Goal: Information Seeking & Learning: Learn about a topic

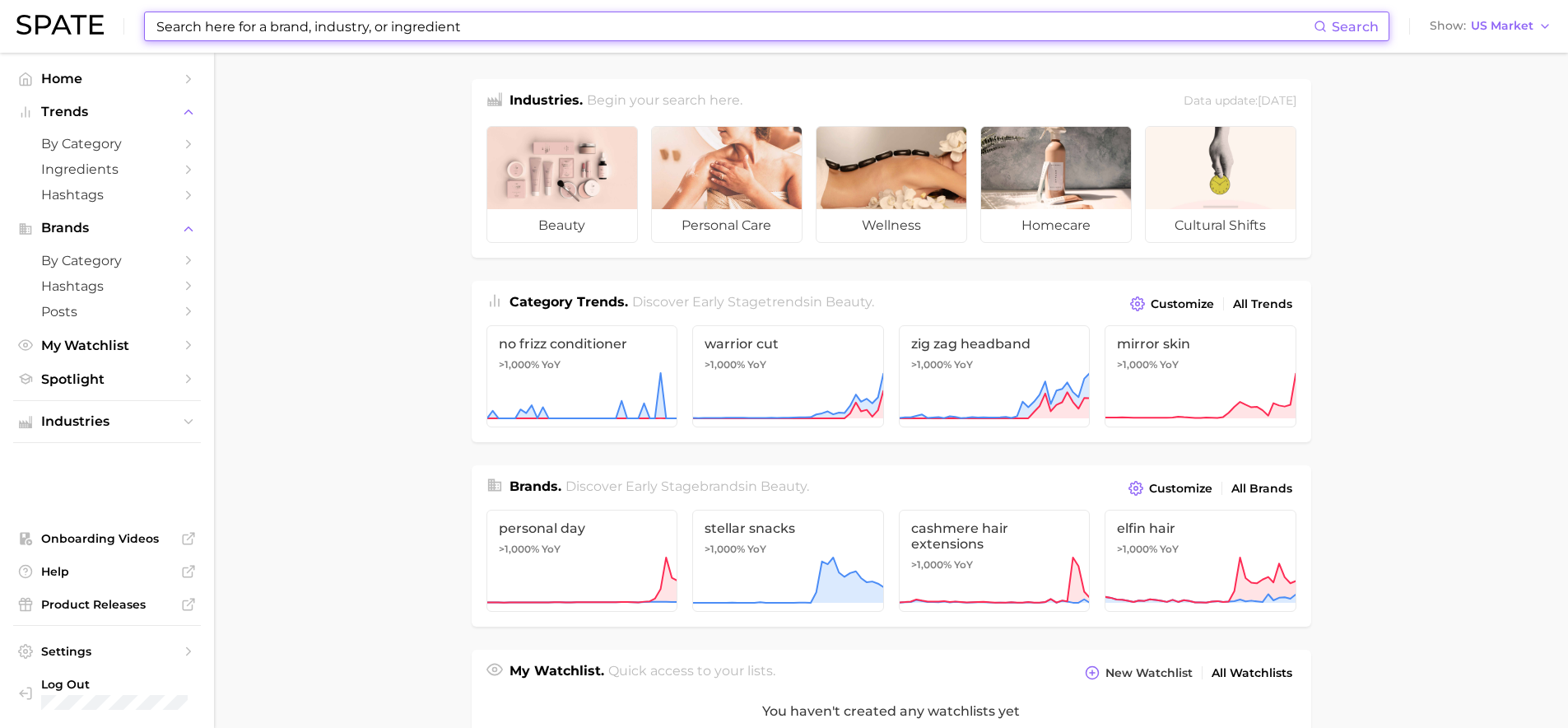
click at [424, 29] on input at bounding box center [734, 26] width 1159 height 28
type input "i"
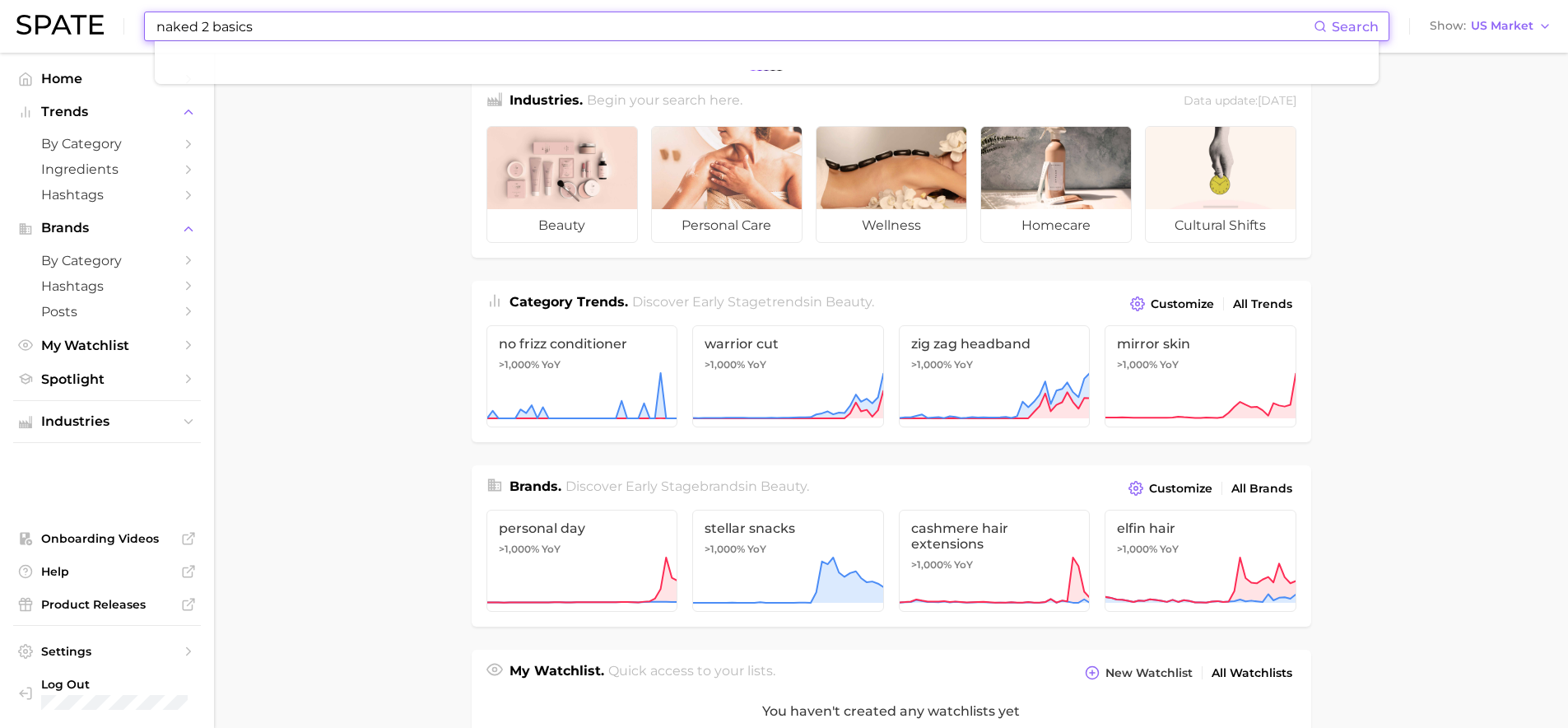
type input "naked 2 basics"
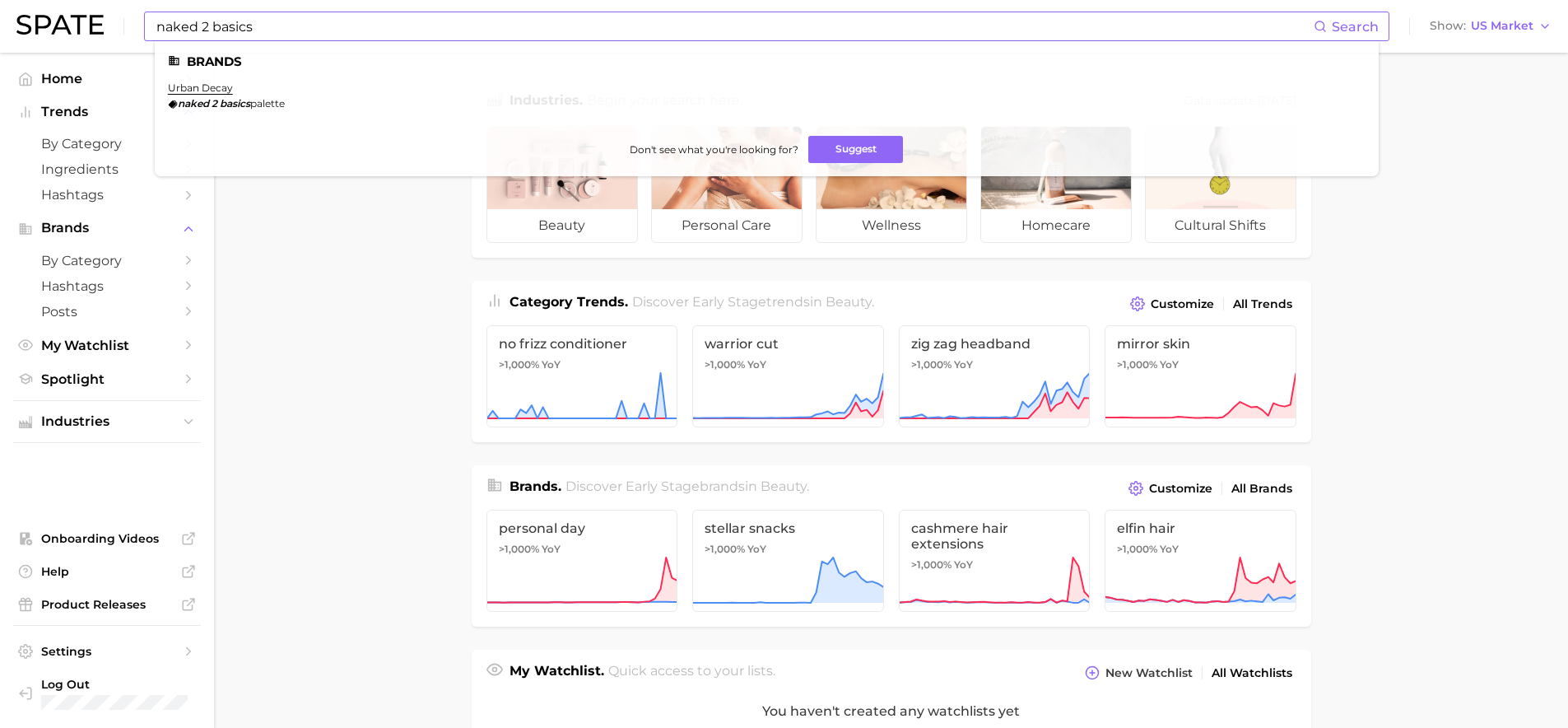
click at [197, 94] on li "urban decay naked 2 basics palette" at bounding box center [226, 95] width 117 height 28
drag, startPoint x: 282, startPoint y: 31, endPoint x: 88, endPoint y: 30, distance: 194.0
click at [102, 30] on div "naked 2 basics Search Brands urban decay naked 2 basics palette Don't see what …" at bounding box center [784, 26] width 1536 height 52
drag, startPoint x: 320, startPoint y: 25, endPoint x: 50, endPoint y: 47, distance: 270.9
click at [51, 47] on div "cool eyeshadow palette Search Brands dose of colors pretty cool eyeshadow palet…" at bounding box center [784, 26] width 1536 height 52
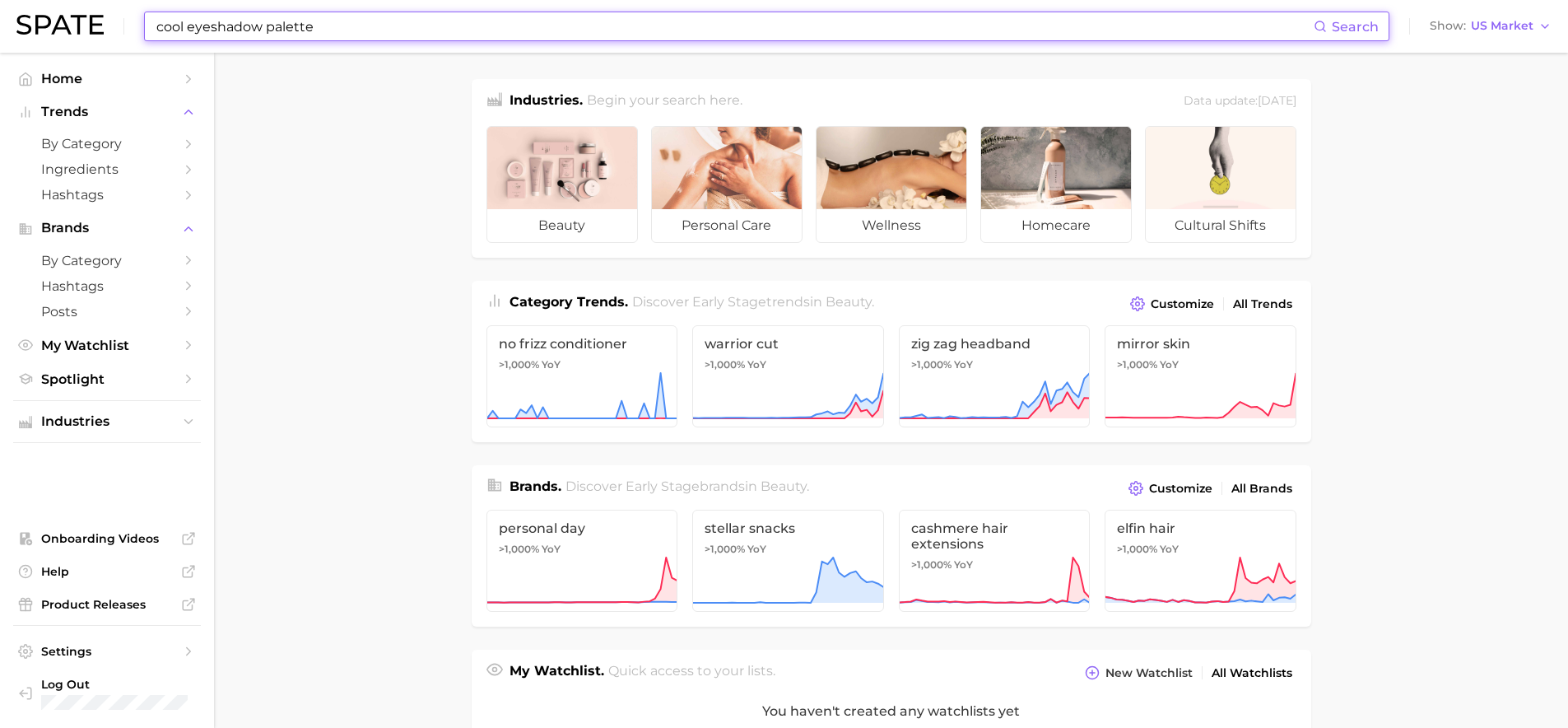
click at [181, 13] on input "cool eyeshadow palette" at bounding box center [734, 26] width 1159 height 28
click at [179, 23] on input "cool eyeshadow palette" at bounding box center [734, 26] width 1159 height 28
click at [183, 26] on input "cool eyeshadow palette" at bounding box center [734, 26] width 1159 height 28
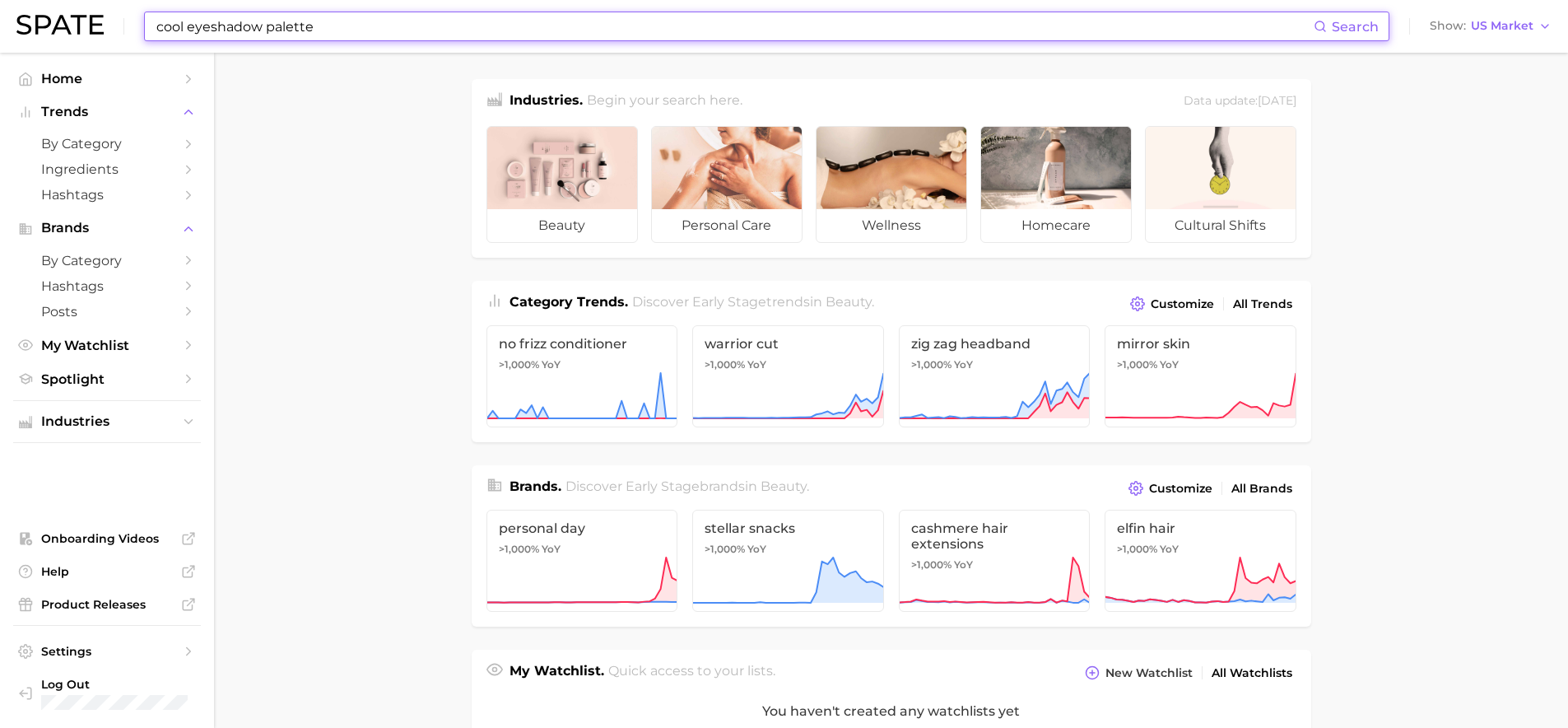
click at [189, 28] on input "cool eyeshadow palette" at bounding box center [734, 26] width 1159 height 28
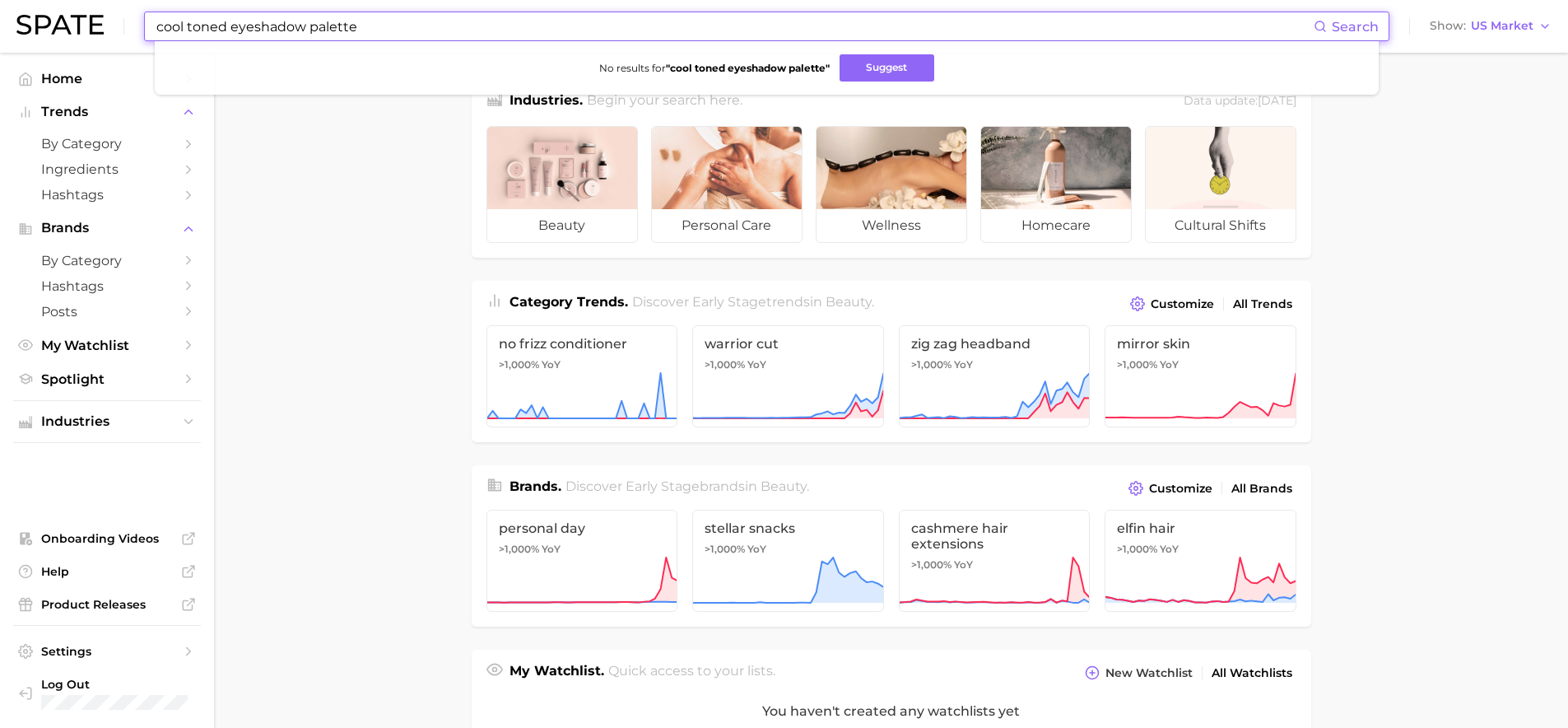
drag, startPoint x: 360, startPoint y: 28, endPoint x: -47, endPoint y: 14, distance: 407.2
click at [0, 14] on html "cool toned eyeshadow palette Search No results for " cool toned eyeshadow palet…" at bounding box center [784, 364] width 1568 height 728
click at [340, 30] on input "naked 2 basics" at bounding box center [734, 26] width 1159 height 28
click at [334, 15] on input "naked 2 basics" at bounding box center [734, 26] width 1159 height 28
click at [202, 28] on input "naked 2 basics" at bounding box center [734, 26] width 1159 height 28
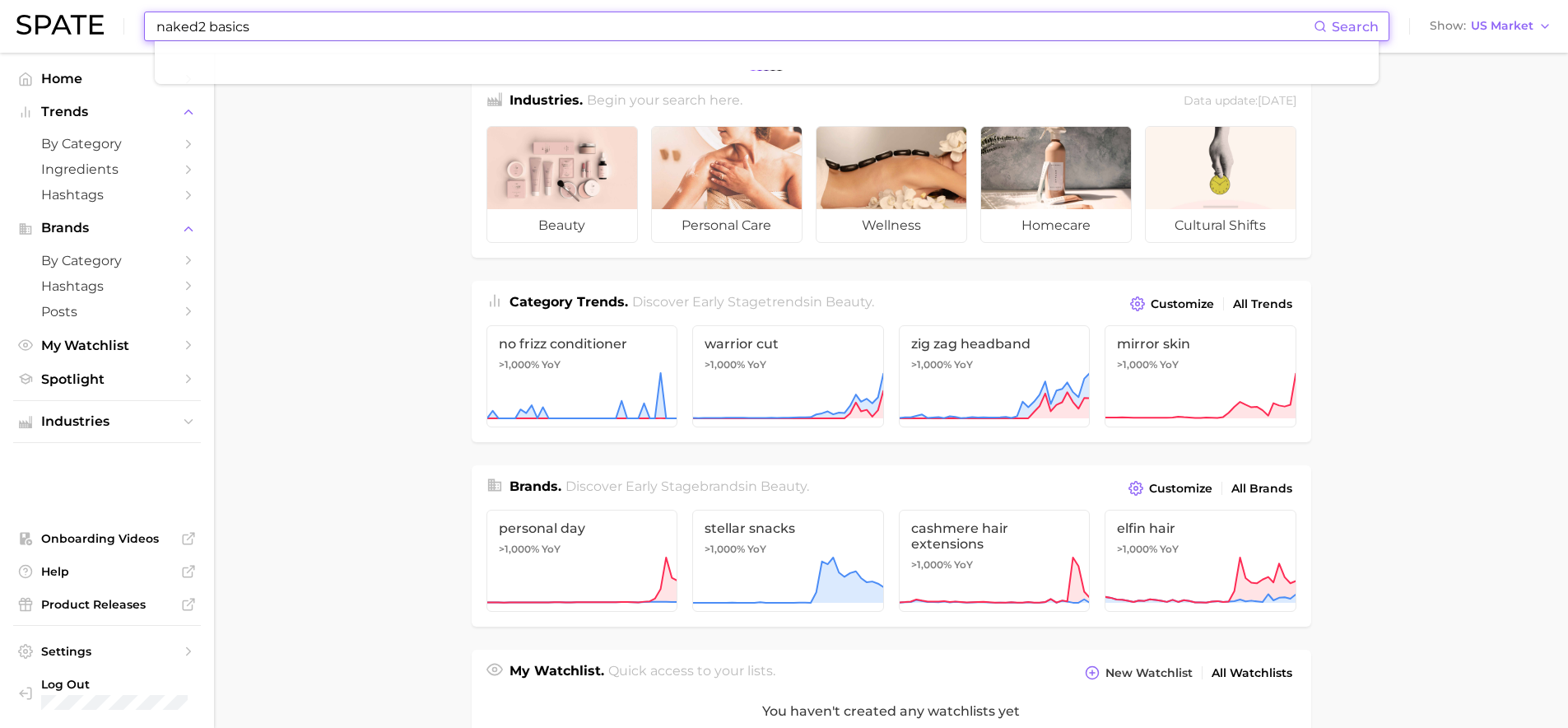
click at [371, 30] on input "naked2 basics" at bounding box center [734, 26] width 1159 height 28
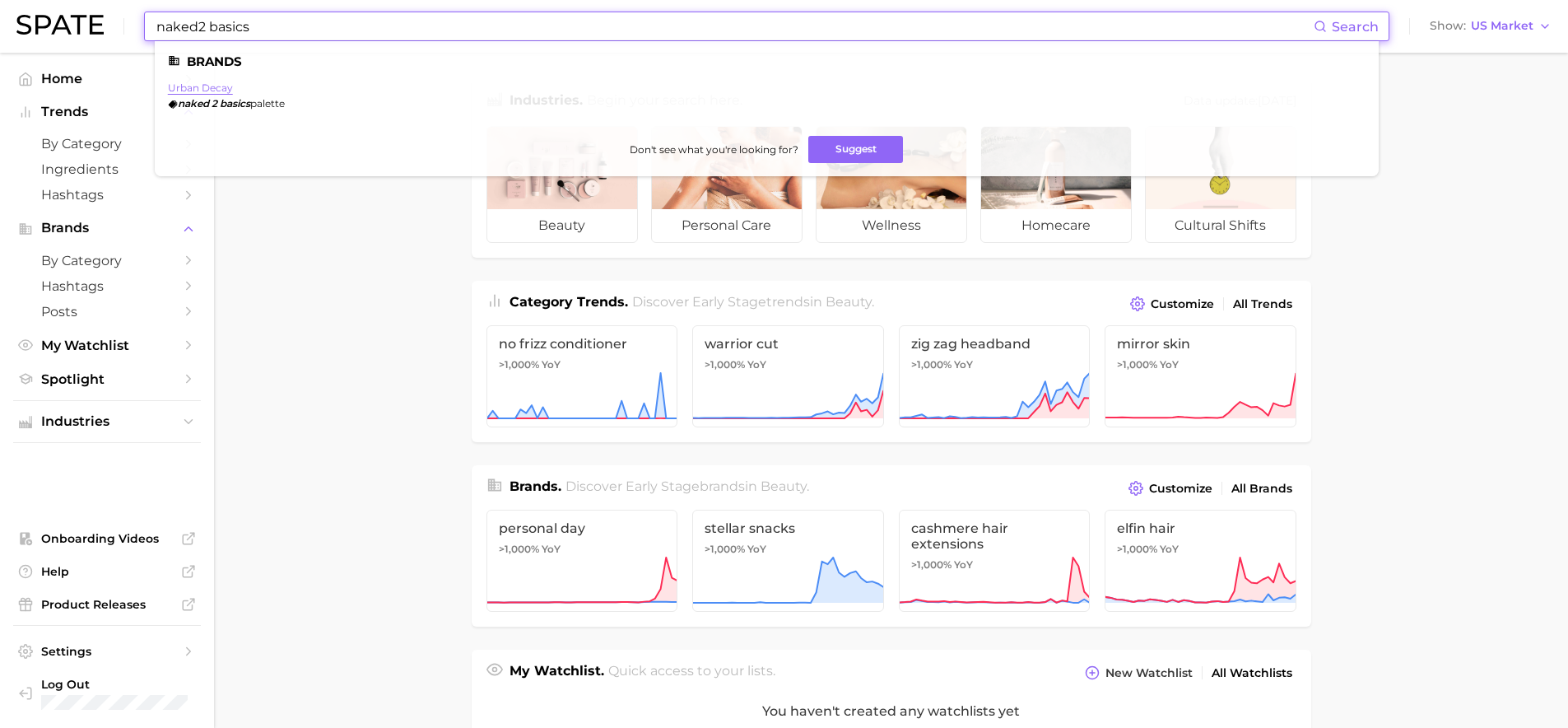
type input "naked2 basics"
click at [202, 88] on link "urban decay" at bounding box center [200, 88] width 65 height 12
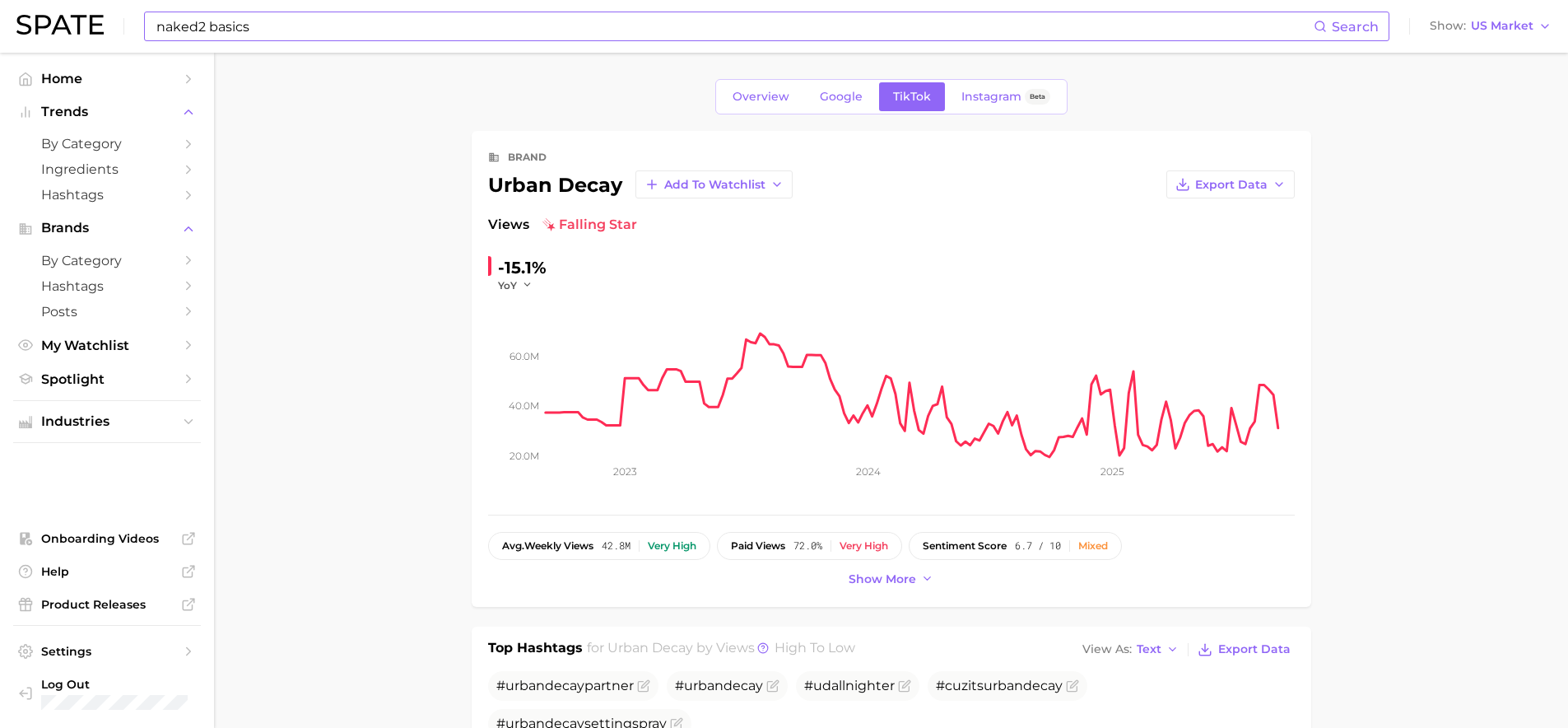
click at [294, 35] on input "naked2 basics" at bounding box center [734, 26] width 1159 height 28
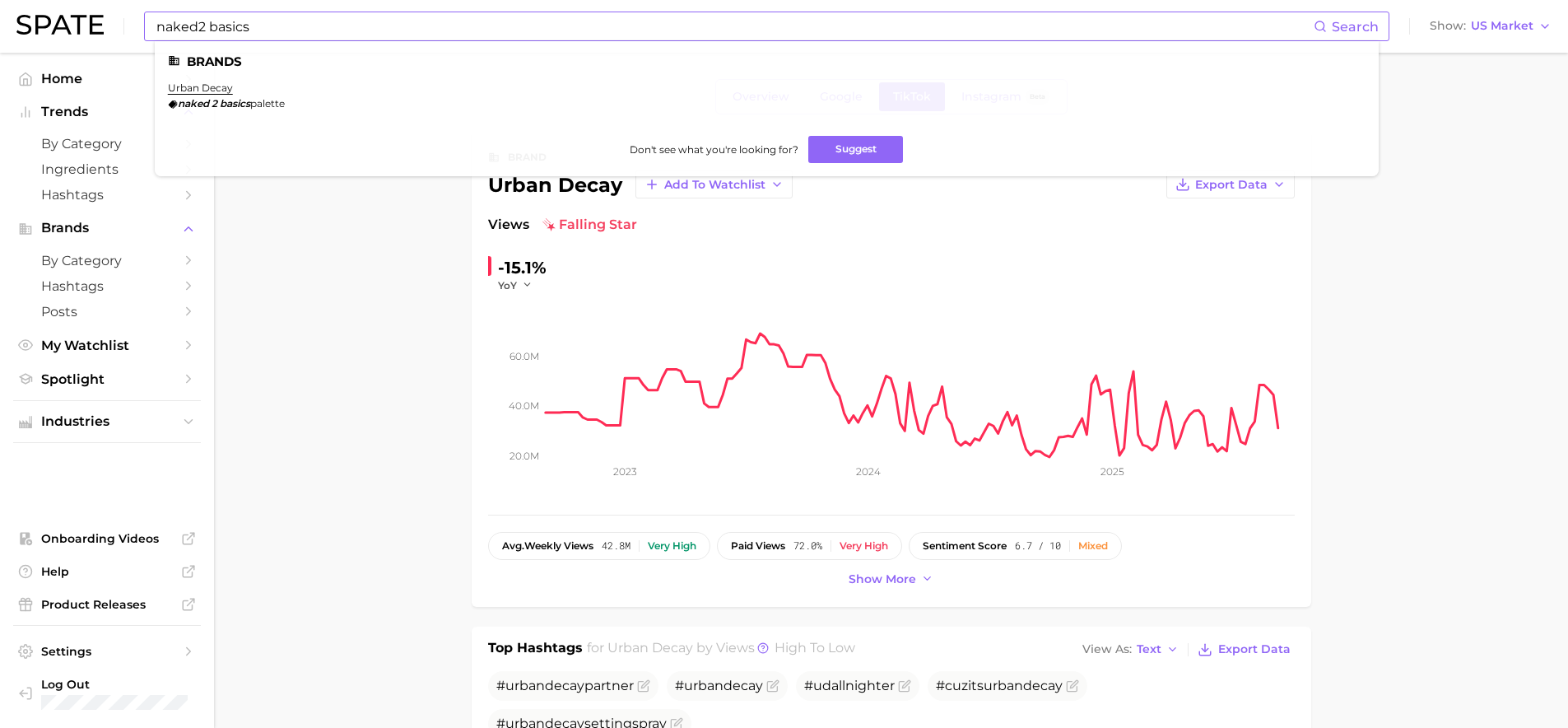
click at [263, 104] on span "palette" at bounding box center [268, 103] width 34 height 12
click at [277, 32] on input "naked2 basics" at bounding box center [734, 26] width 1159 height 28
click at [309, 31] on input "naked2 basics palette" at bounding box center [734, 26] width 1159 height 28
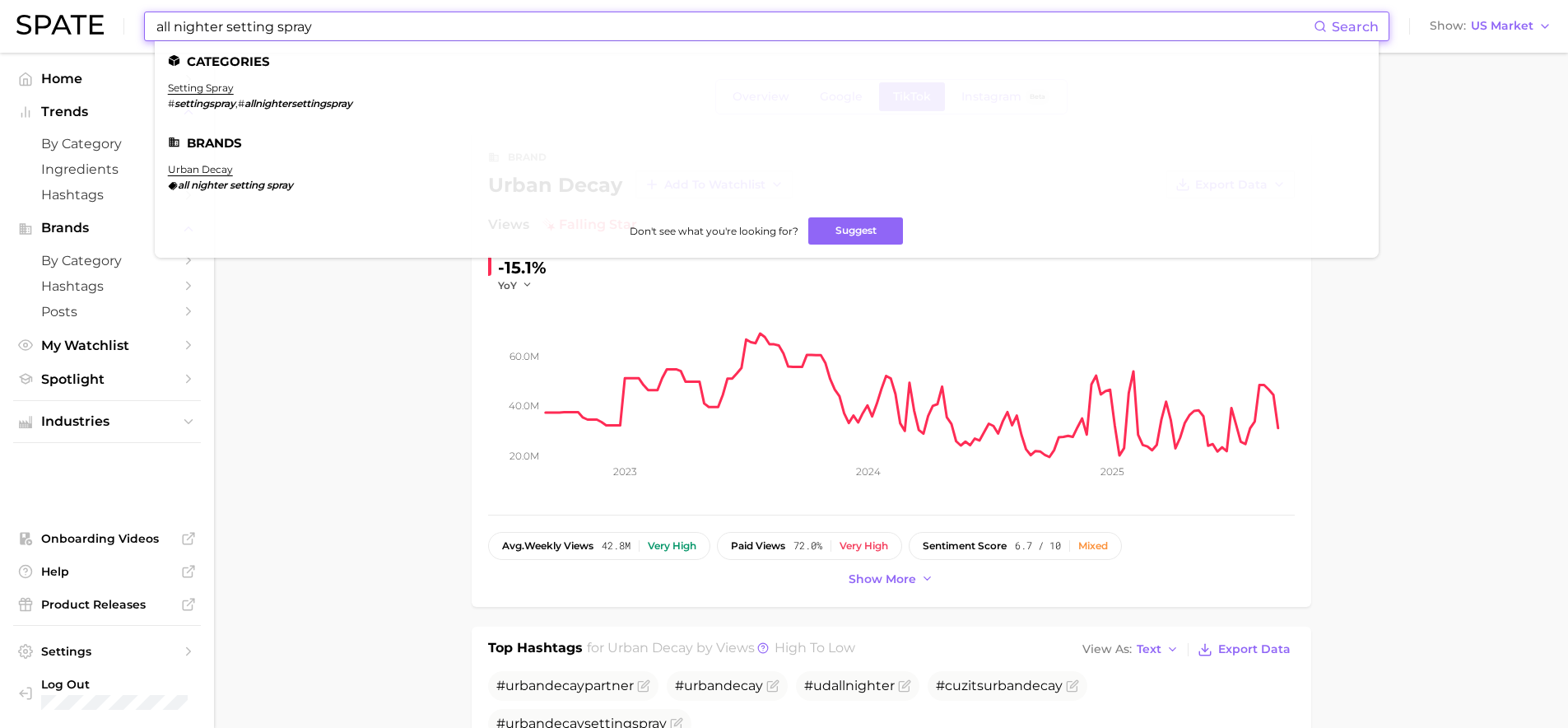
click at [217, 170] on link "urban decay" at bounding box center [200, 169] width 65 height 12
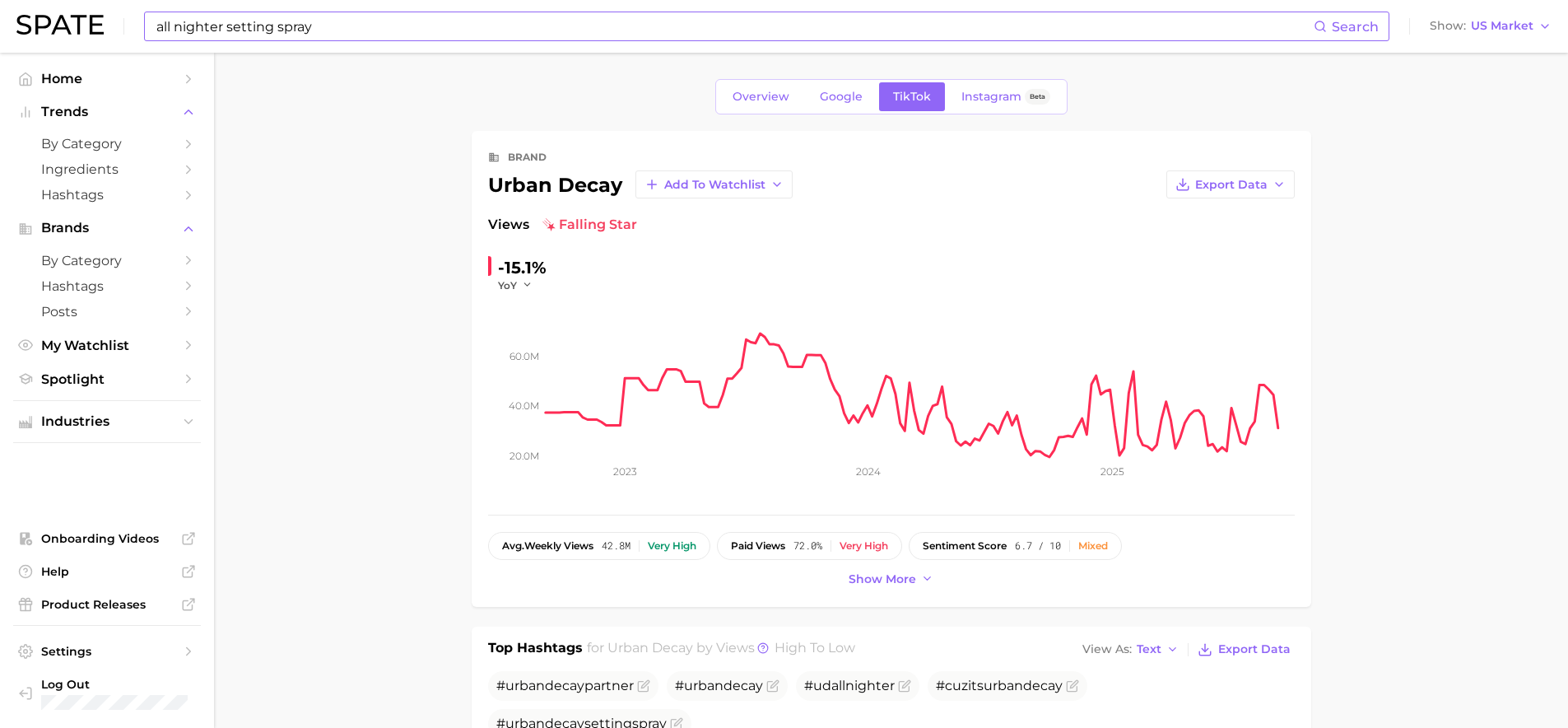
click at [396, 29] on input "all nighter setting spray" at bounding box center [734, 26] width 1159 height 28
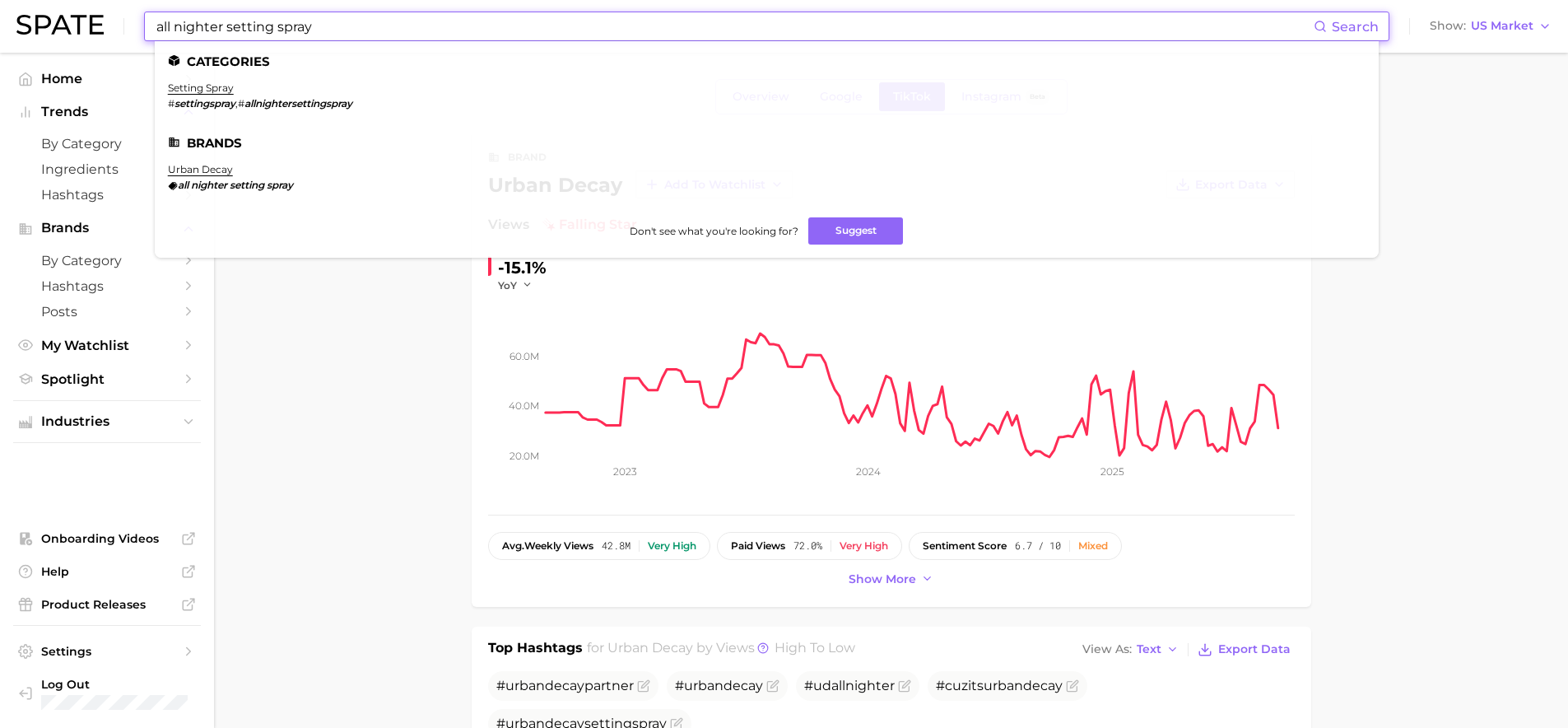
click at [395, 29] on input "all nighter setting spray" at bounding box center [734, 26] width 1159 height 28
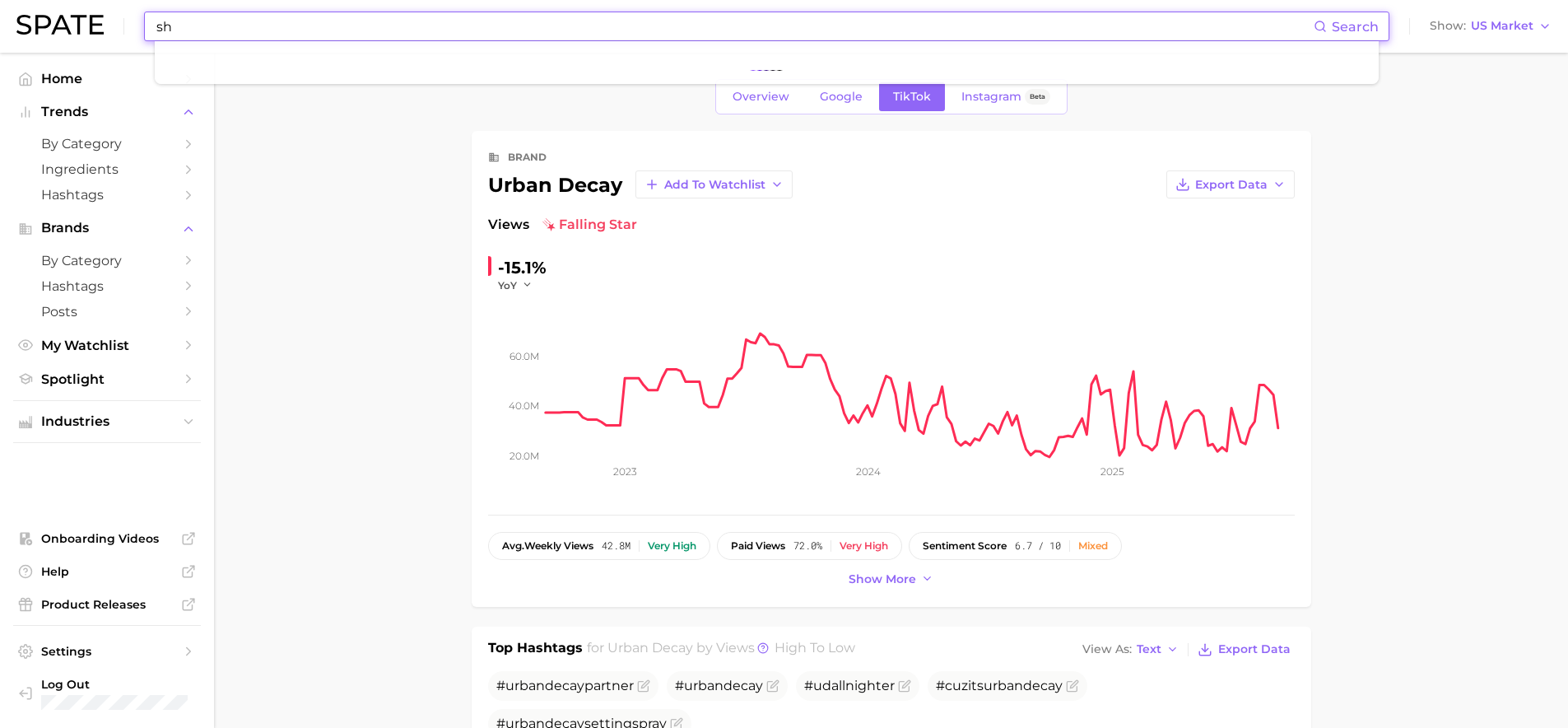
type input "s"
type input "b"
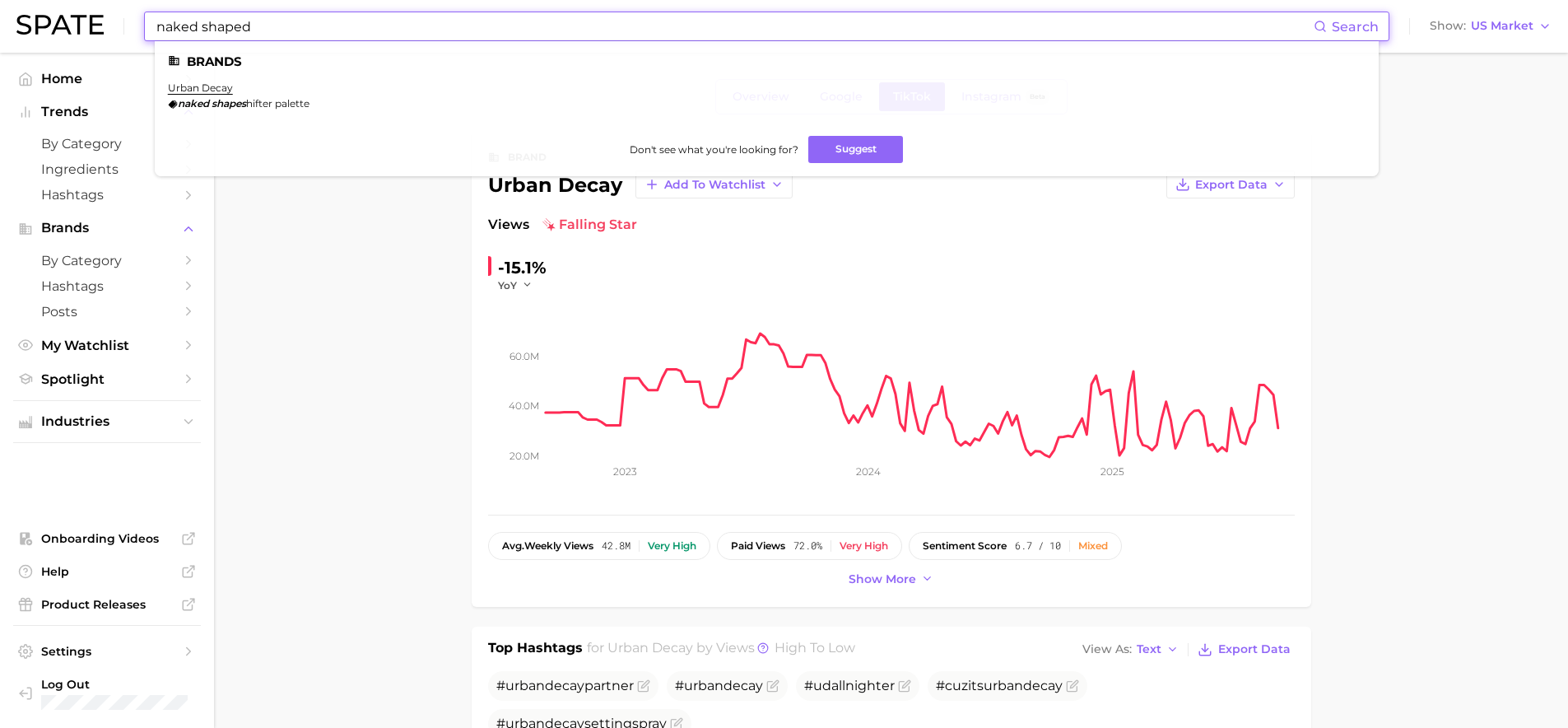
type input "naked shaped"
click at [240, 101] on em "shapes" at bounding box center [229, 103] width 34 height 12
click at [221, 94] on li "urban decay naked shapes hifter palette" at bounding box center [238, 95] width 142 height 28
click at [215, 91] on link "urban decay" at bounding box center [200, 88] width 65 height 12
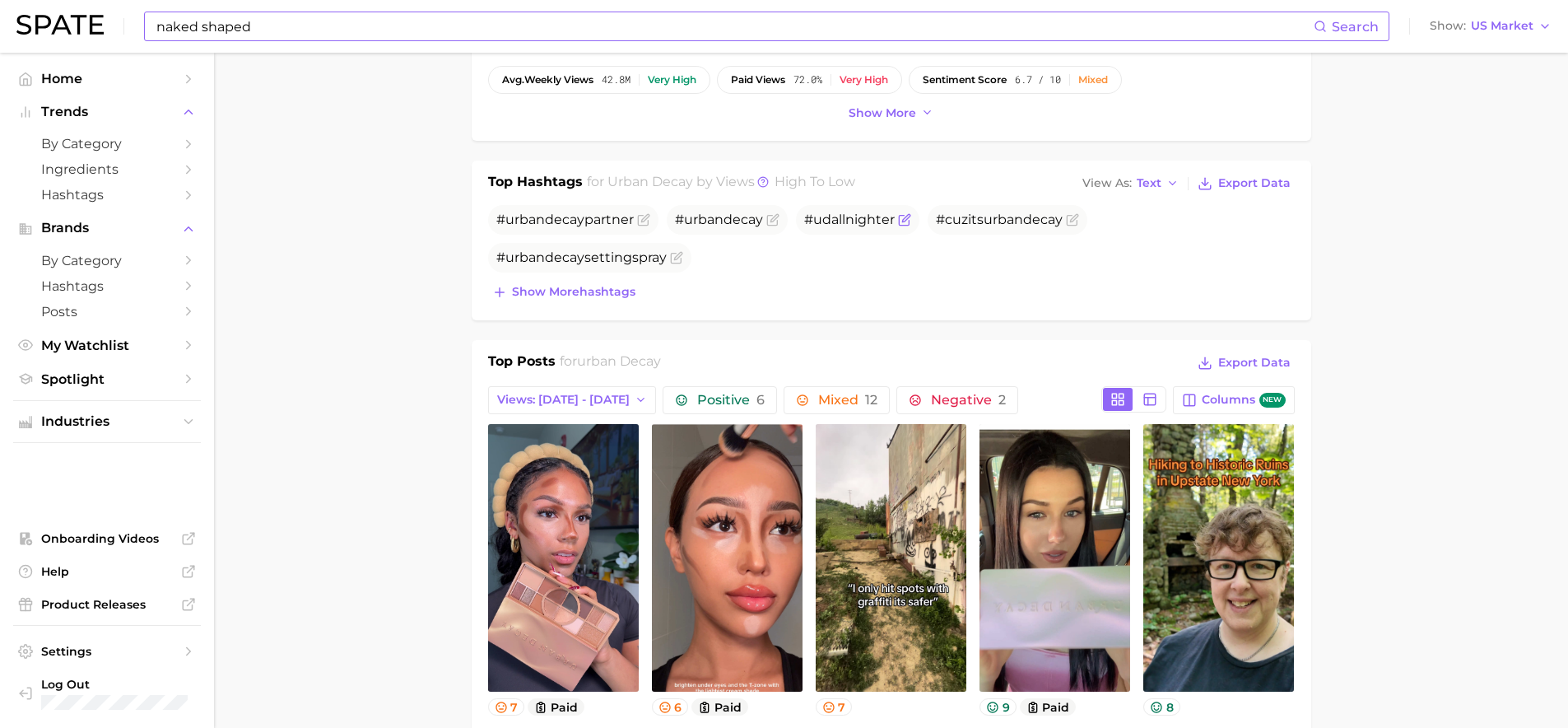
scroll to position [276, 0]
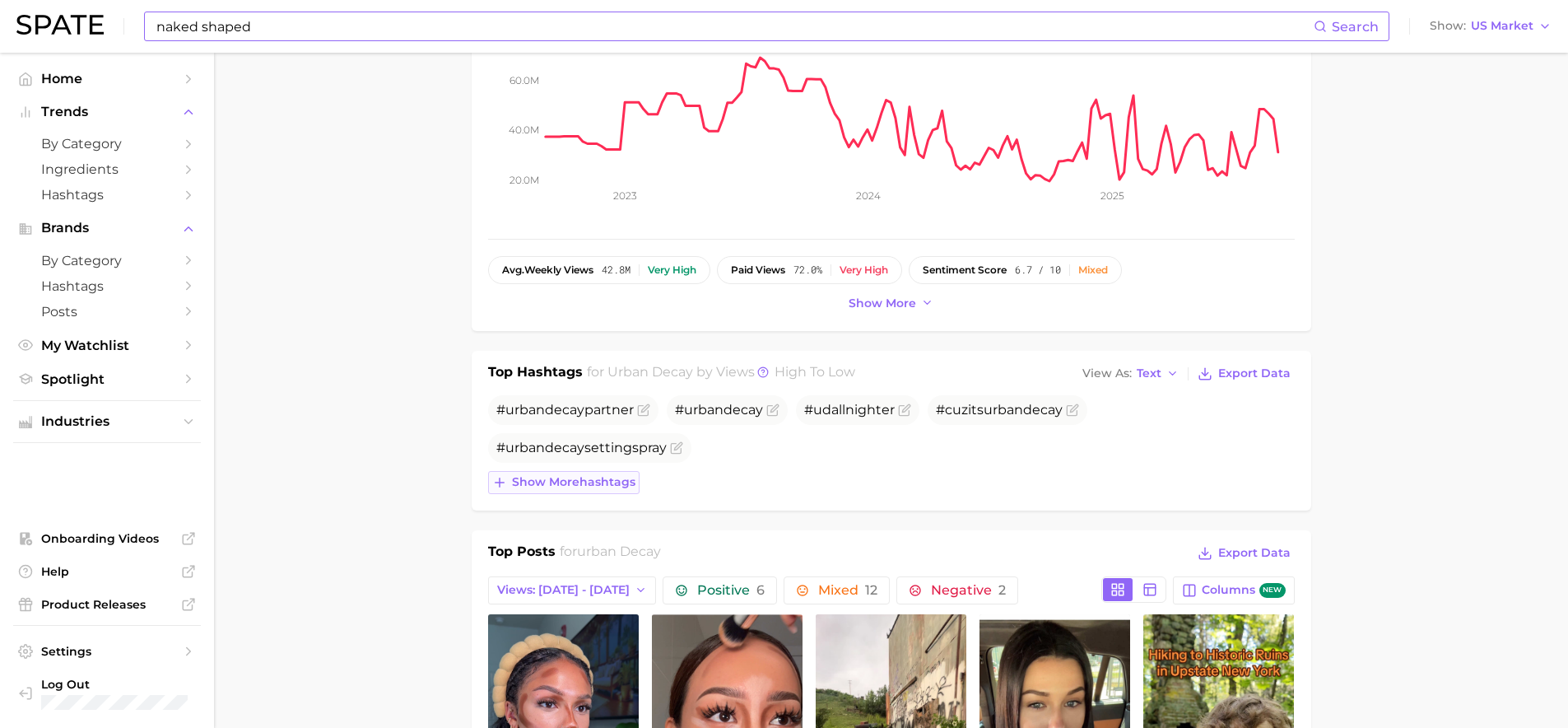
click at [565, 485] on span "Show more hashtags" at bounding box center [574, 482] width 124 height 14
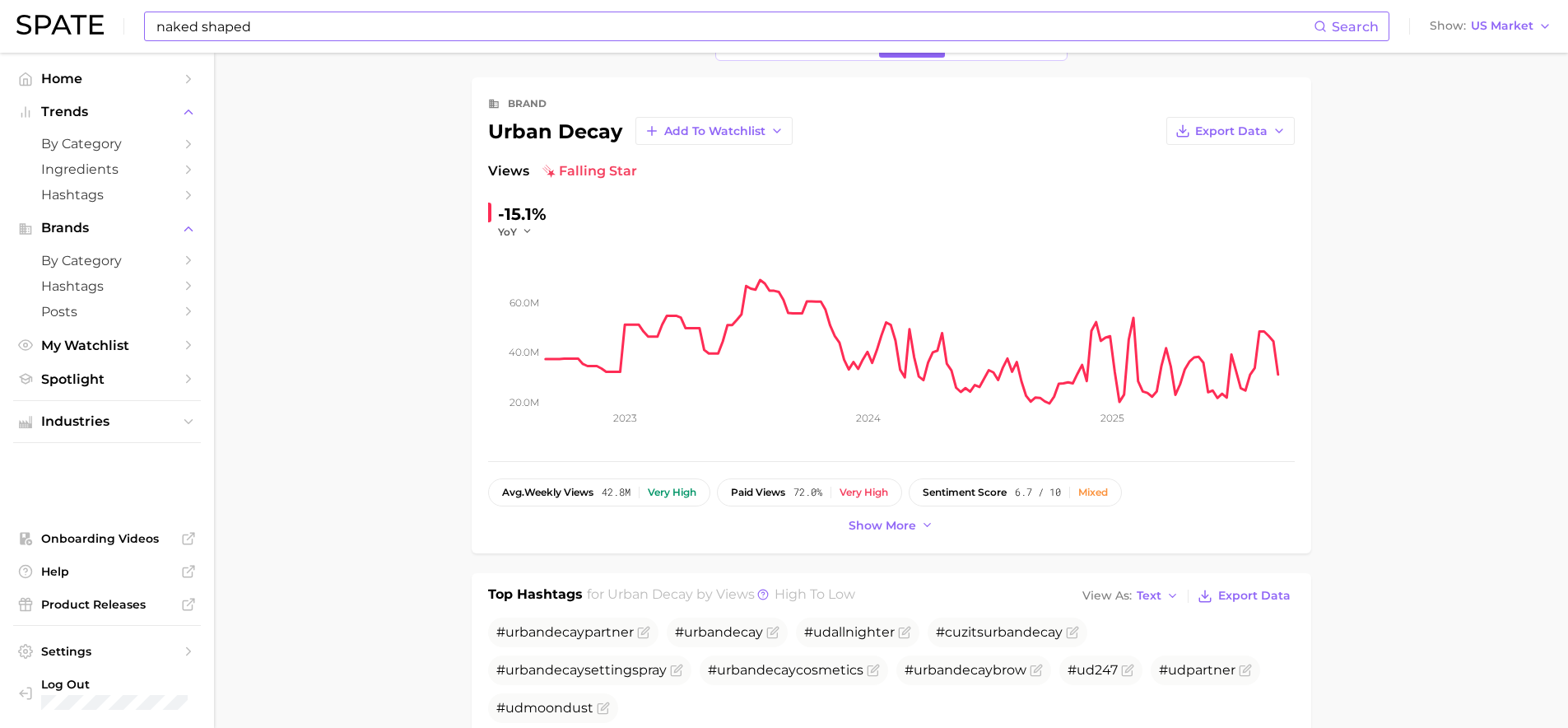
scroll to position [0, 0]
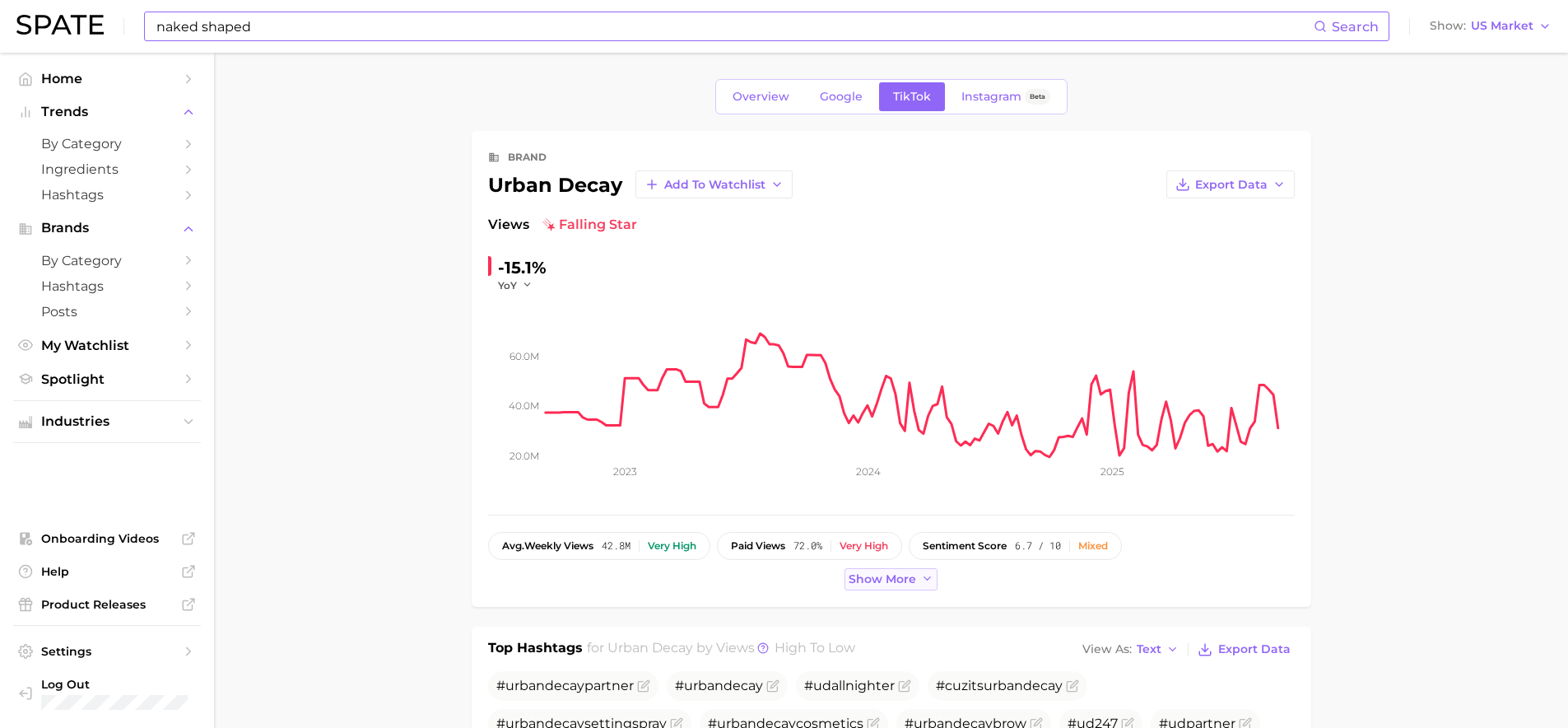
click at [888, 574] on span "Show more" at bounding box center [882, 579] width 68 height 14
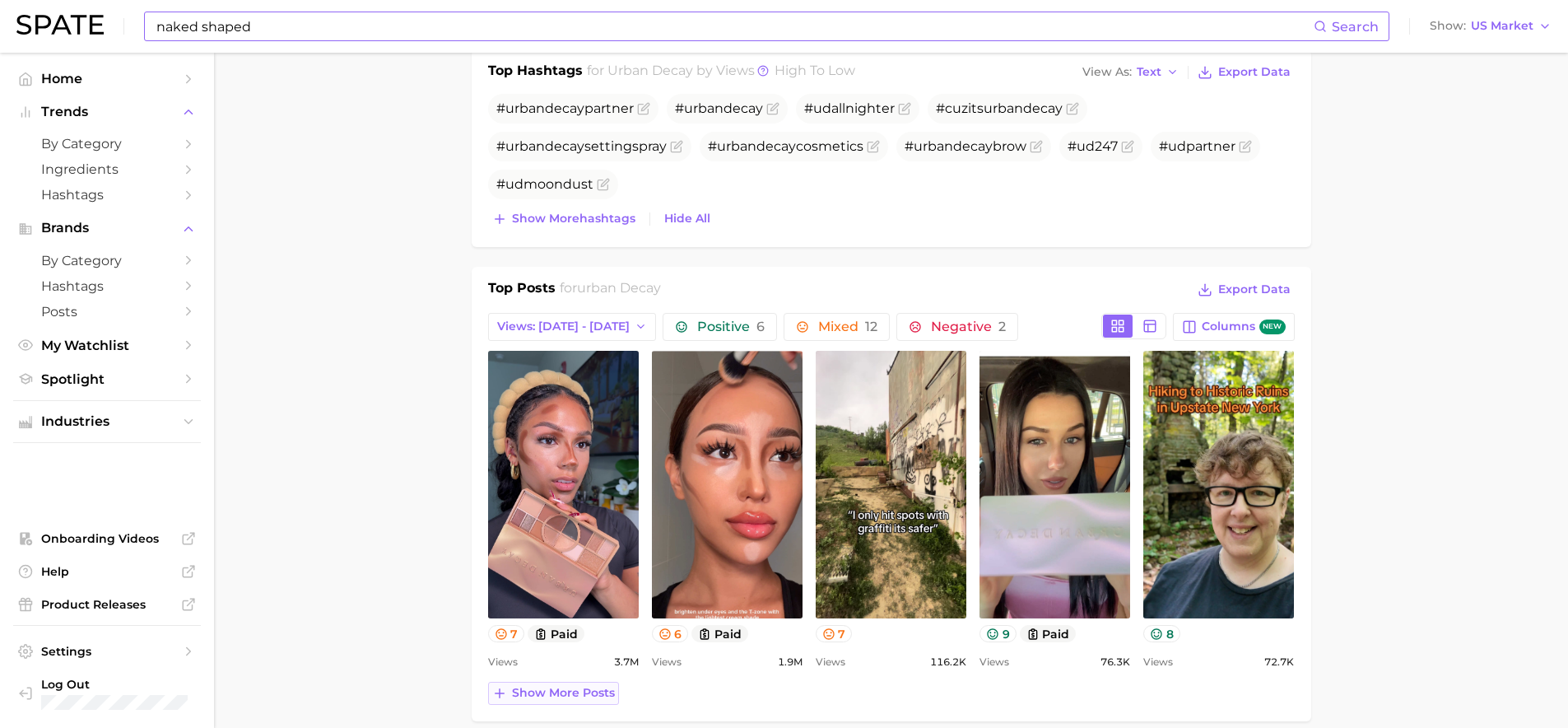
scroll to position [616, 0]
click at [583, 700] on button "Show more posts" at bounding box center [553, 693] width 131 height 23
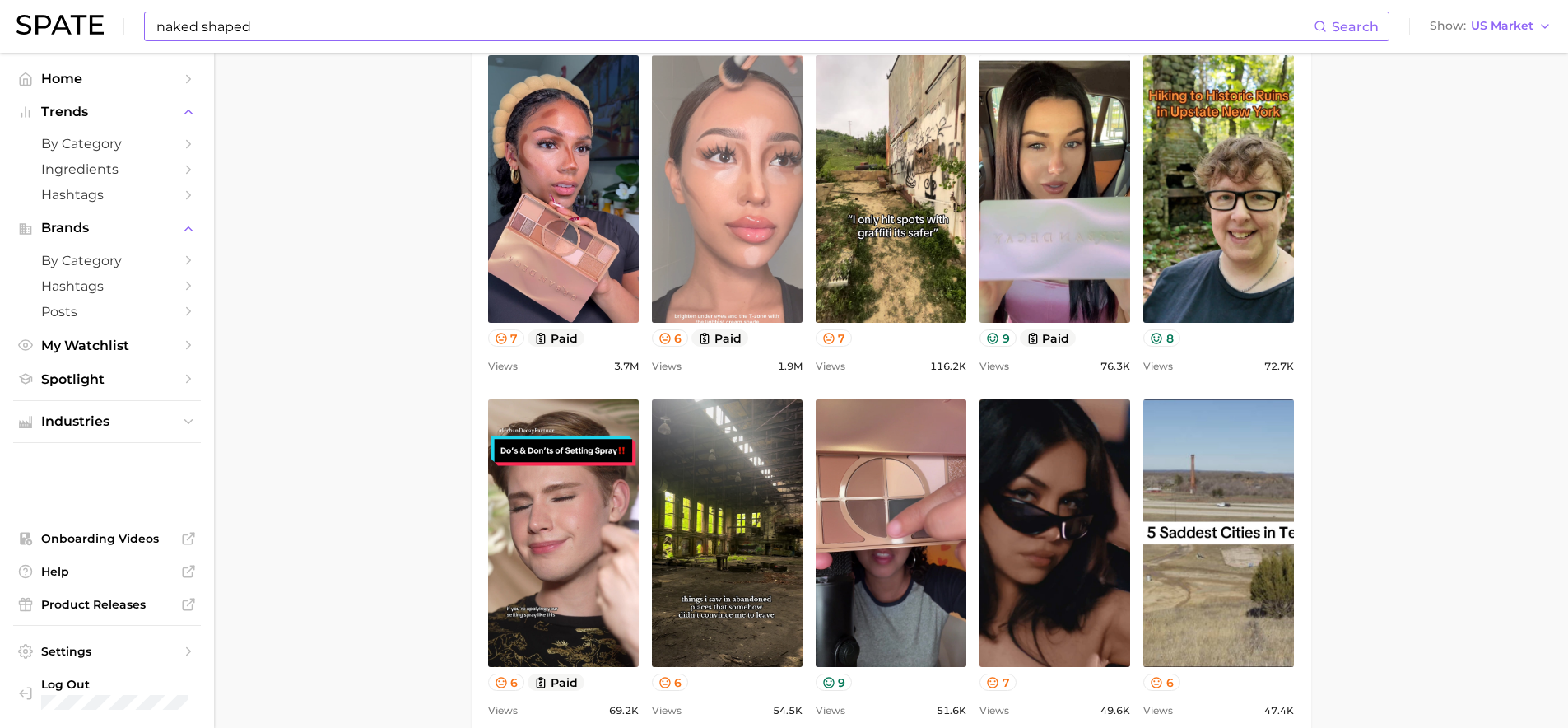
scroll to position [934, 0]
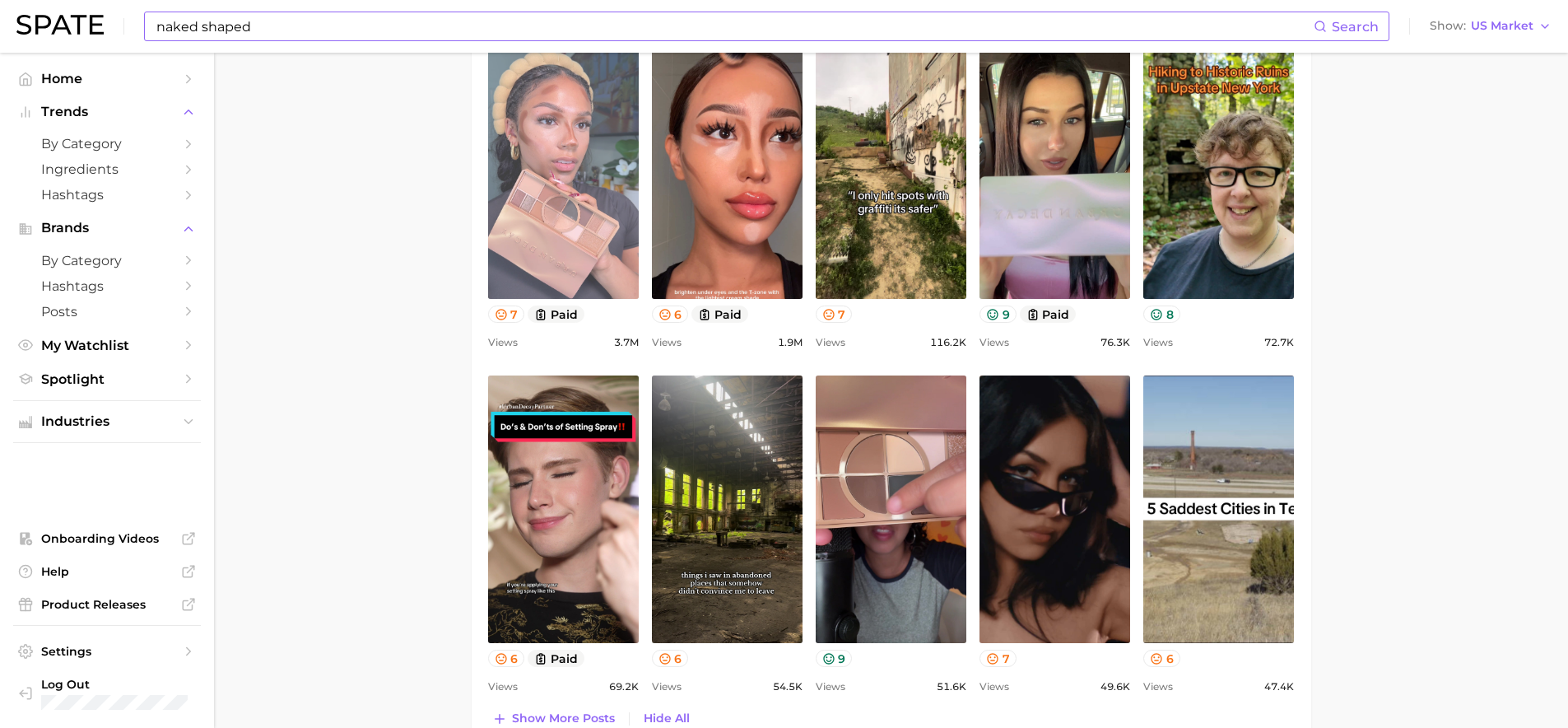
click at [575, 196] on link "view post on TikTok" at bounding box center [563, 165] width 151 height 268
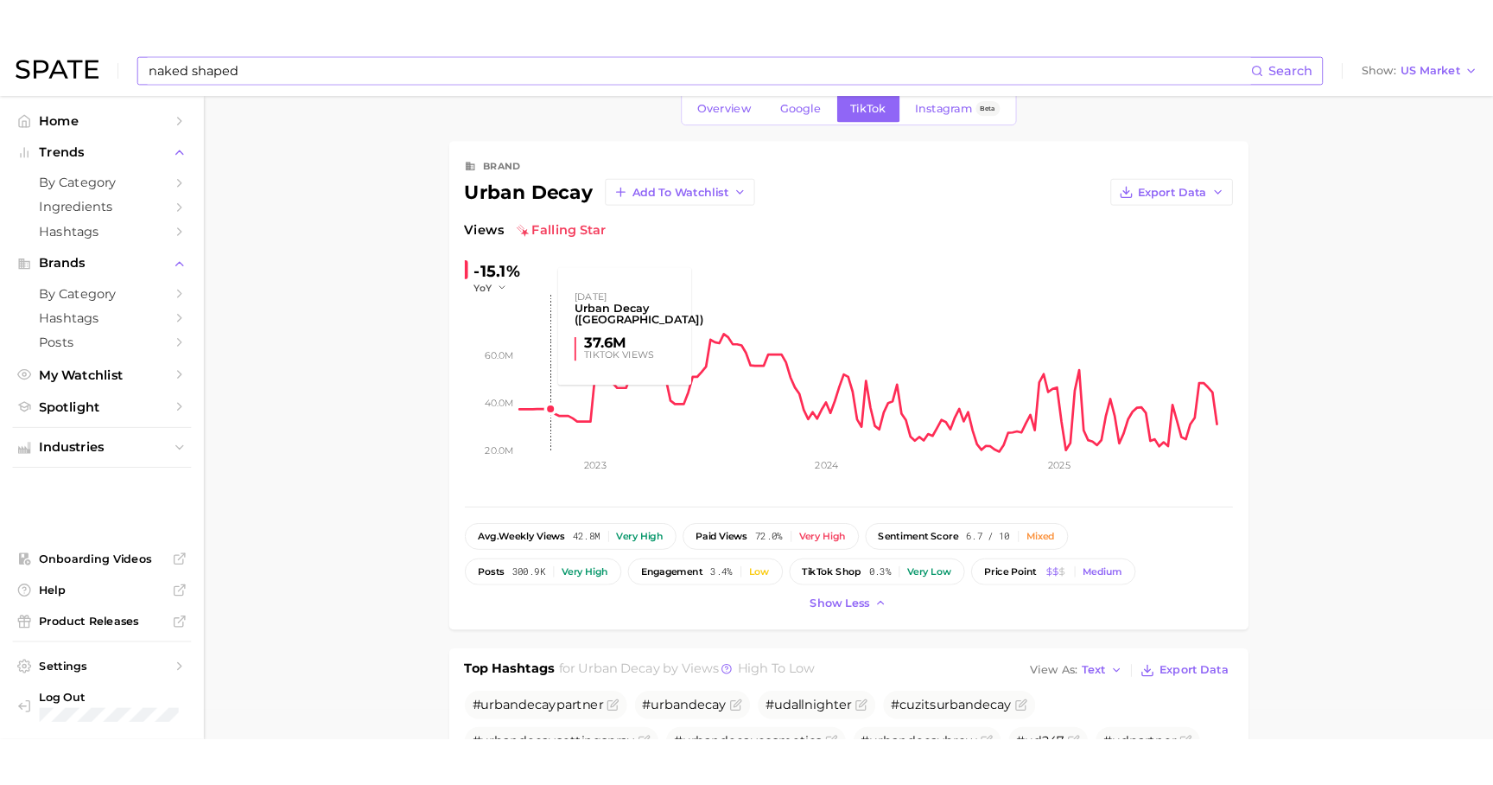
scroll to position [0, 0]
